Goal: Transaction & Acquisition: Purchase product/service

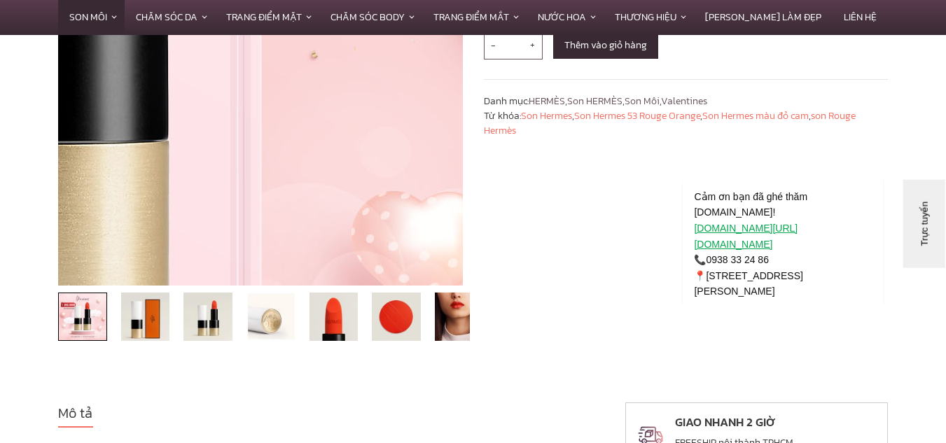
scroll to position [350, 0]
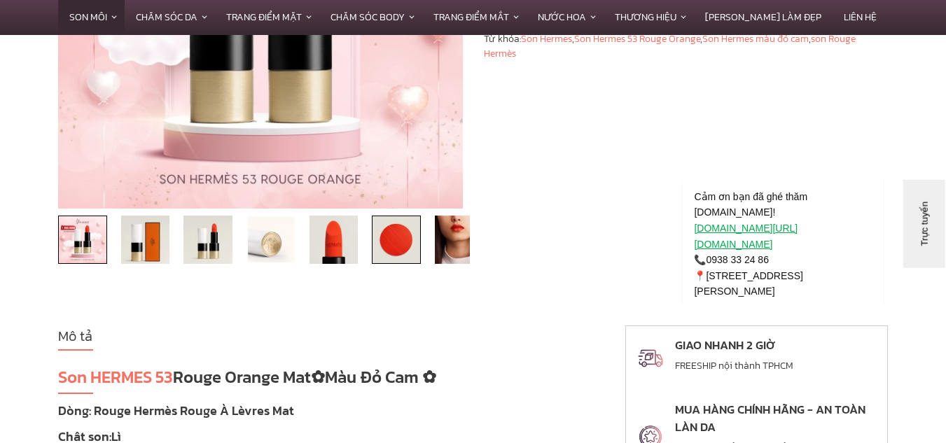
click at [409, 239] on img at bounding box center [396, 240] width 49 height 49
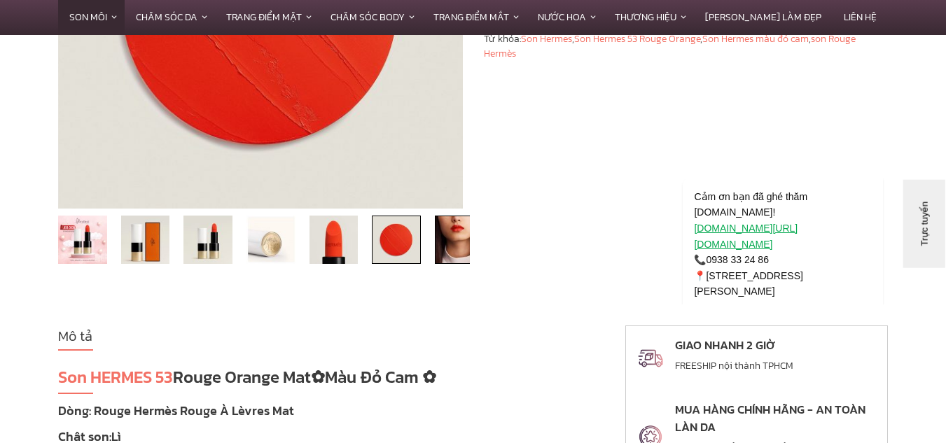
click at [436, 246] on img at bounding box center [459, 240] width 49 height 49
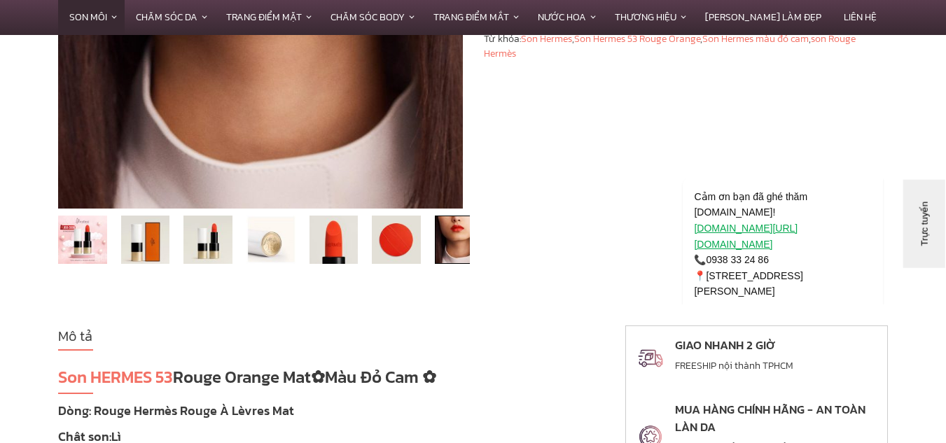
click at [447, 245] on img at bounding box center [459, 240] width 49 height 49
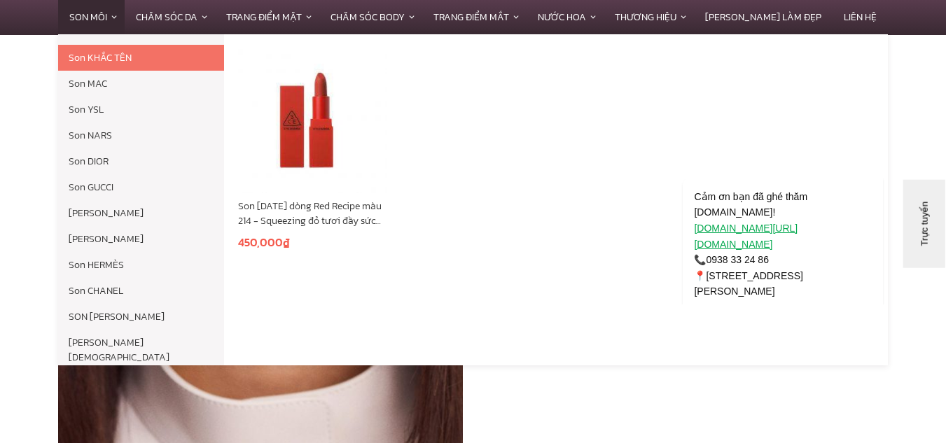
scroll to position [70, 0]
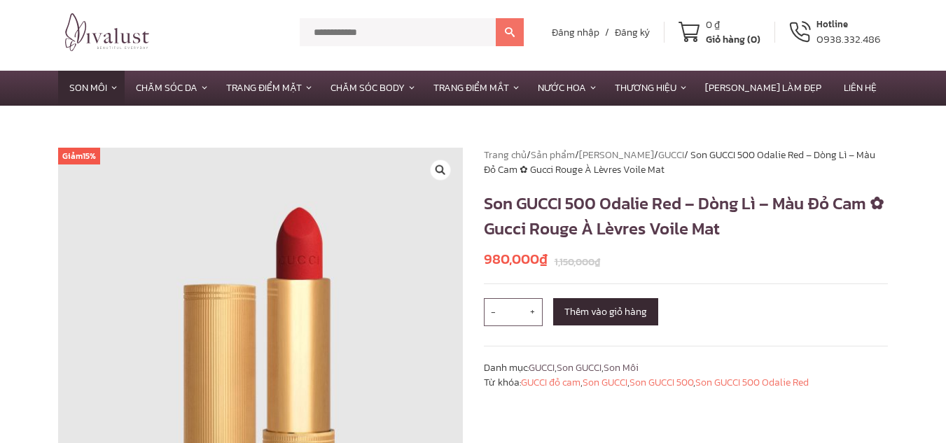
scroll to position [6, 0]
